Goal: Information Seeking & Learning: Find specific fact

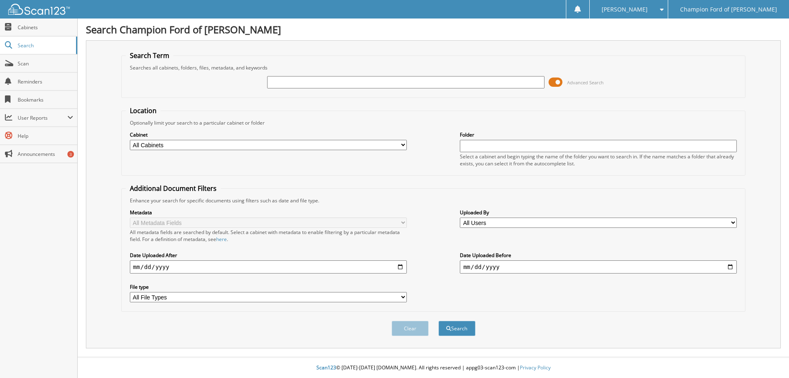
drag, startPoint x: 170, startPoint y: 266, endPoint x: 90, endPoint y: 268, distance: 80.1
click at [91, 267] on div "Search Term Searches all cabinets, folders, files, metadata, and keywords Advan…" at bounding box center [433, 194] width 695 height 308
type input "[DATE]"
click at [459, 327] on button "Search" at bounding box center [456, 327] width 37 height 15
click at [404, 145] on select "All Cabinets CAR DEALS PARTS SERVICE RO Needs Filing" at bounding box center [268, 145] width 277 height 10
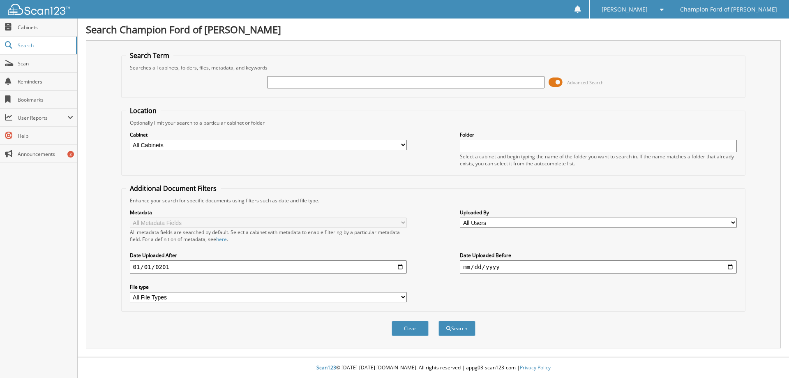
select select "24961"
click at [130, 140] on select "All Cabinets CAR DEALS PARTS SERVICE RO Needs Filing" at bounding box center [268, 145] width 277 height 10
click at [458, 330] on button "Search" at bounding box center [456, 327] width 37 height 15
click at [491, 150] on input "text" at bounding box center [598, 146] width 277 height 12
type input "a"
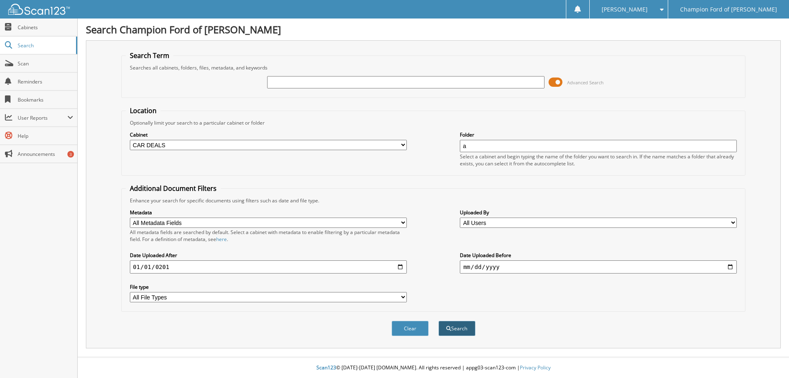
click at [461, 325] on button "Search" at bounding box center [456, 327] width 37 height 15
click at [512, 268] on input "date" at bounding box center [598, 266] width 277 height 13
type input "[DATE]"
click at [467, 327] on button "Search" at bounding box center [456, 327] width 37 height 15
click at [292, 81] on input "text" at bounding box center [405, 82] width 277 height 12
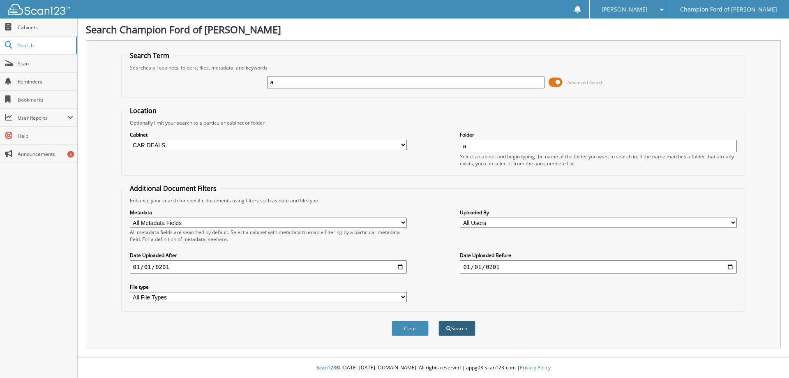
type input "a"
click at [457, 323] on button "Search" at bounding box center [456, 327] width 37 height 15
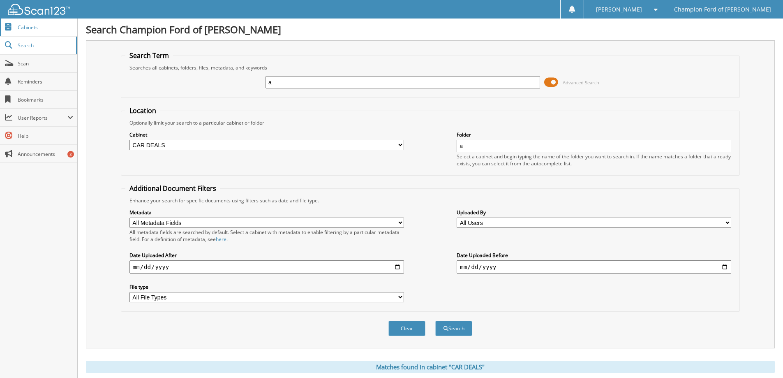
click at [23, 29] on span "Cabinets" at bounding box center [45, 27] width 55 height 7
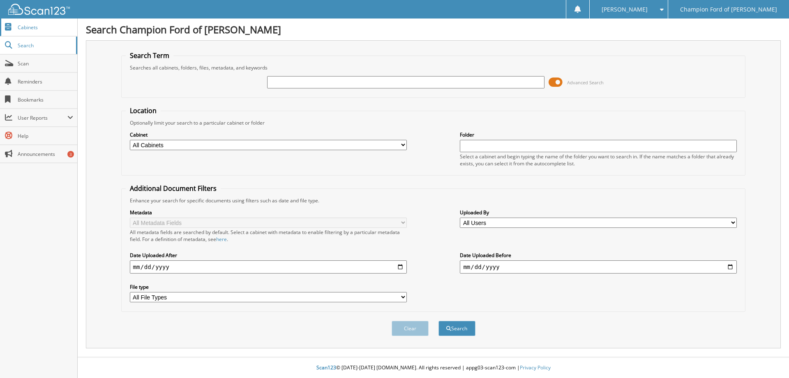
click at [30, 26] on span "Cabinets" at bounding box center [45, 27] width 55 height 7
